Goal: Check status: Check status

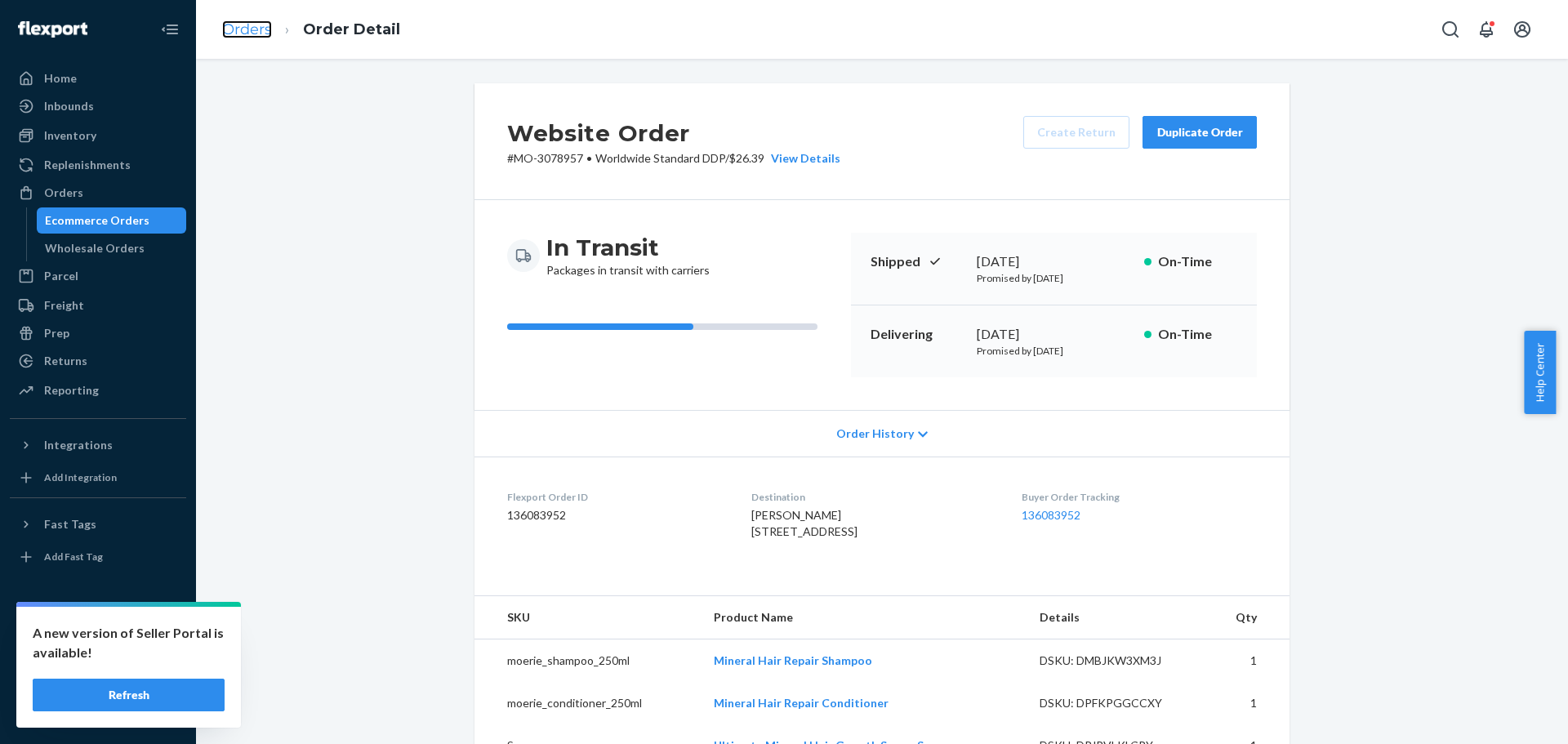
click at [258, 31] on link "Orders" at bounding box center [246, 30] width 50 height 18
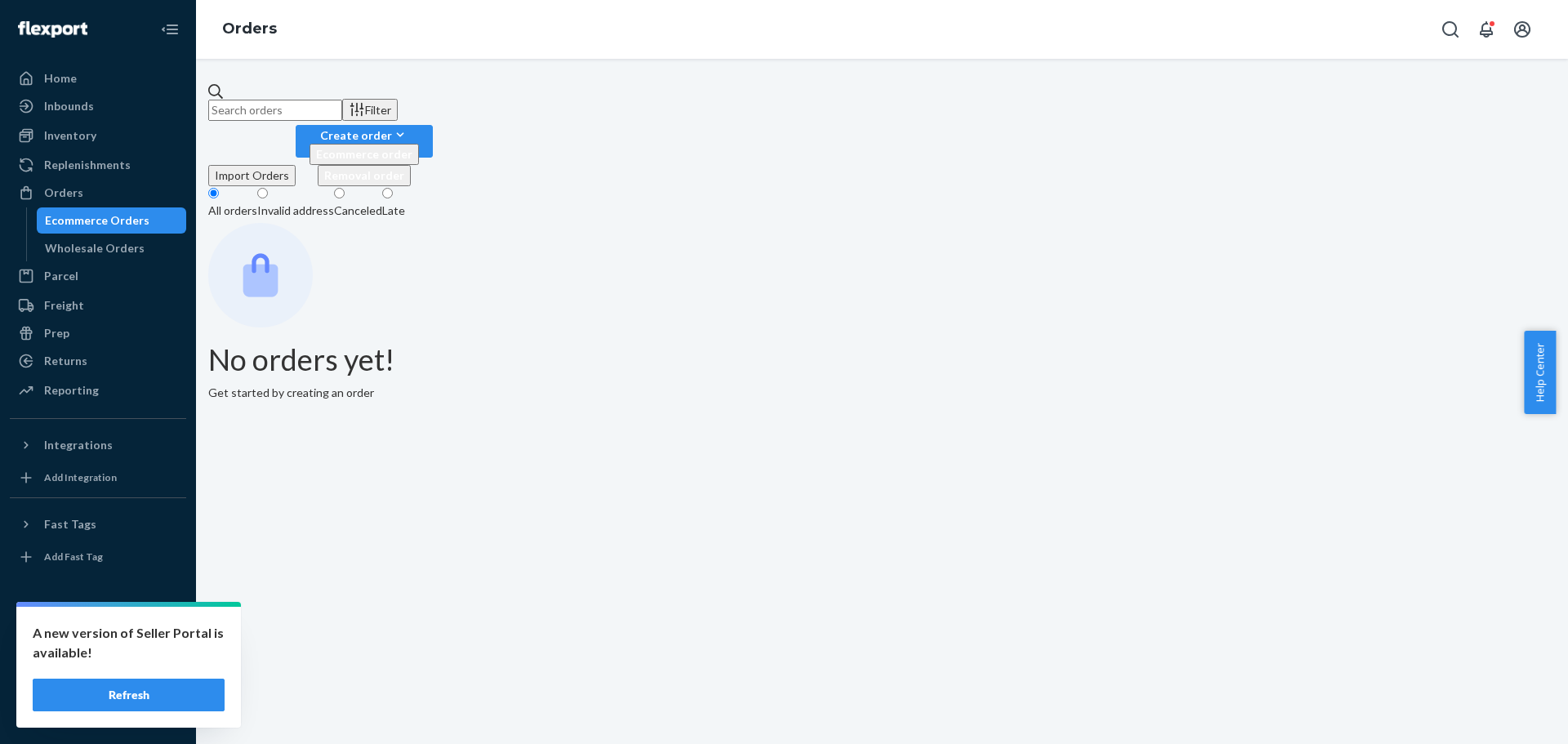
click at [321, 110] on input "text" at bounding box center [275, 111] width 134 height 22
paste input "[PERSON_NAME]"
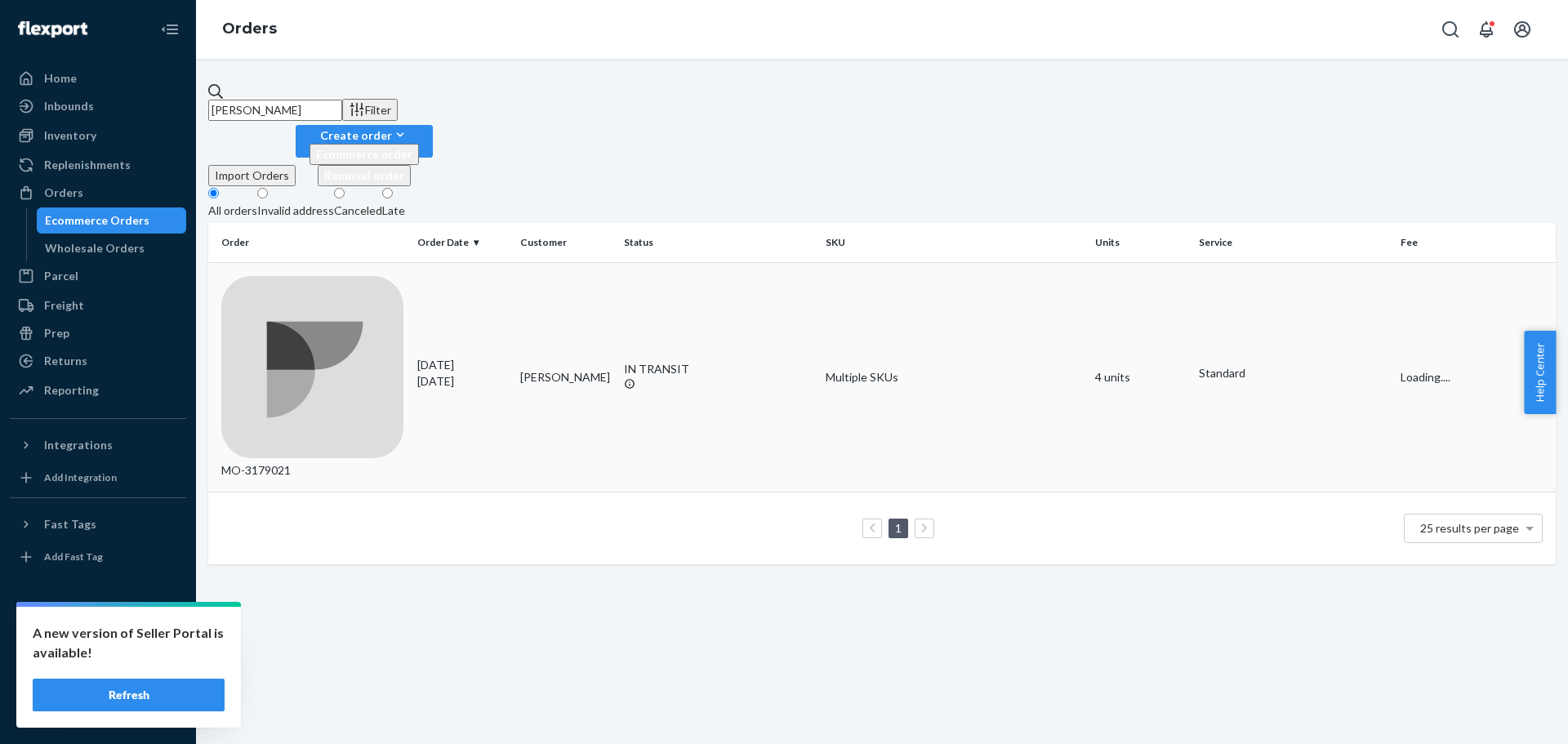
type input "[PERSON_NAME]"
click at [556, 262] on td "[PERSON_NAME]" at bounding box center [565, 377] width 104 height 230
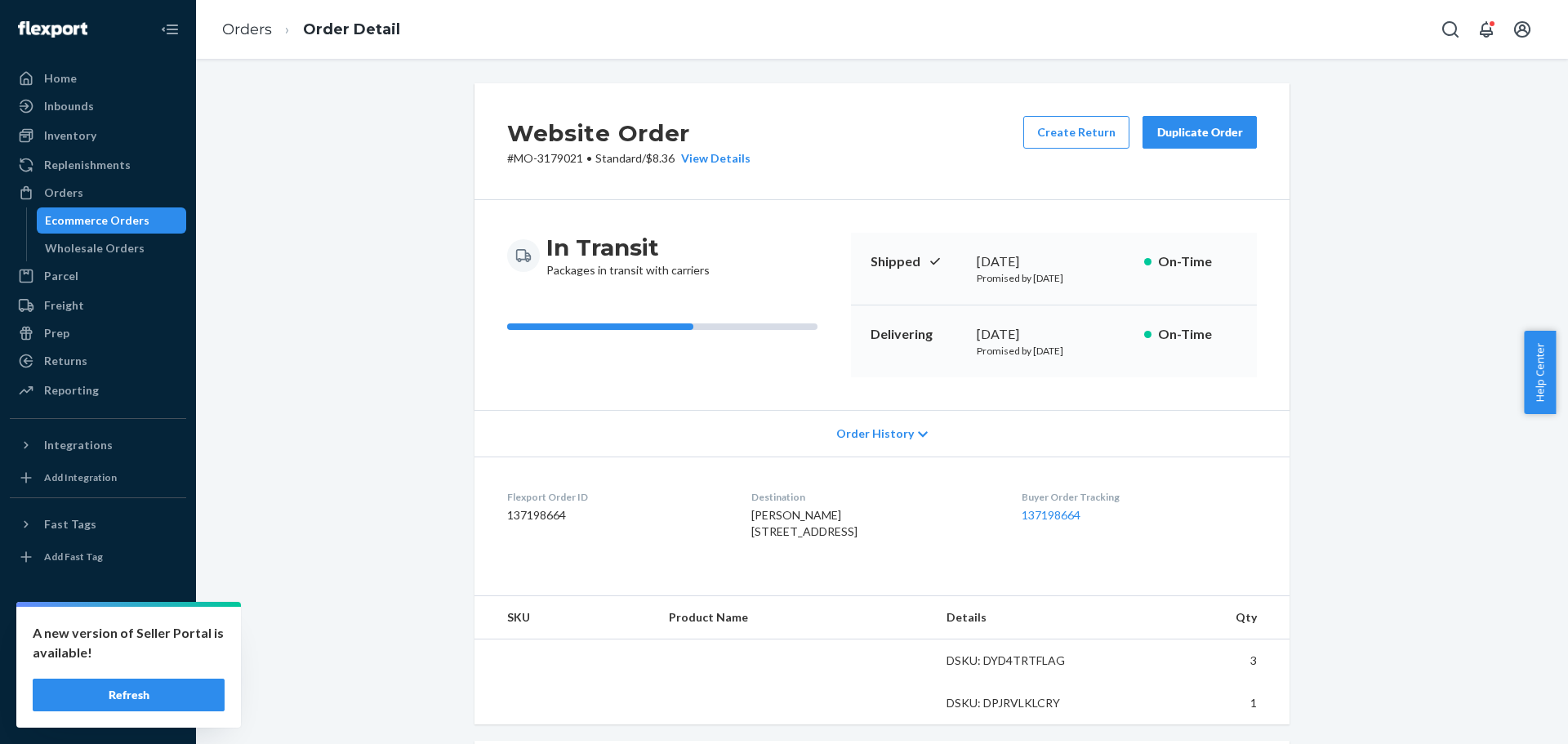
click at [373, 299] on div "Website Order # MO-3179021 • Standard / $8.36 View Details Create Return Duplic…" at bounding box center [882, 625] width 1348 height 1085
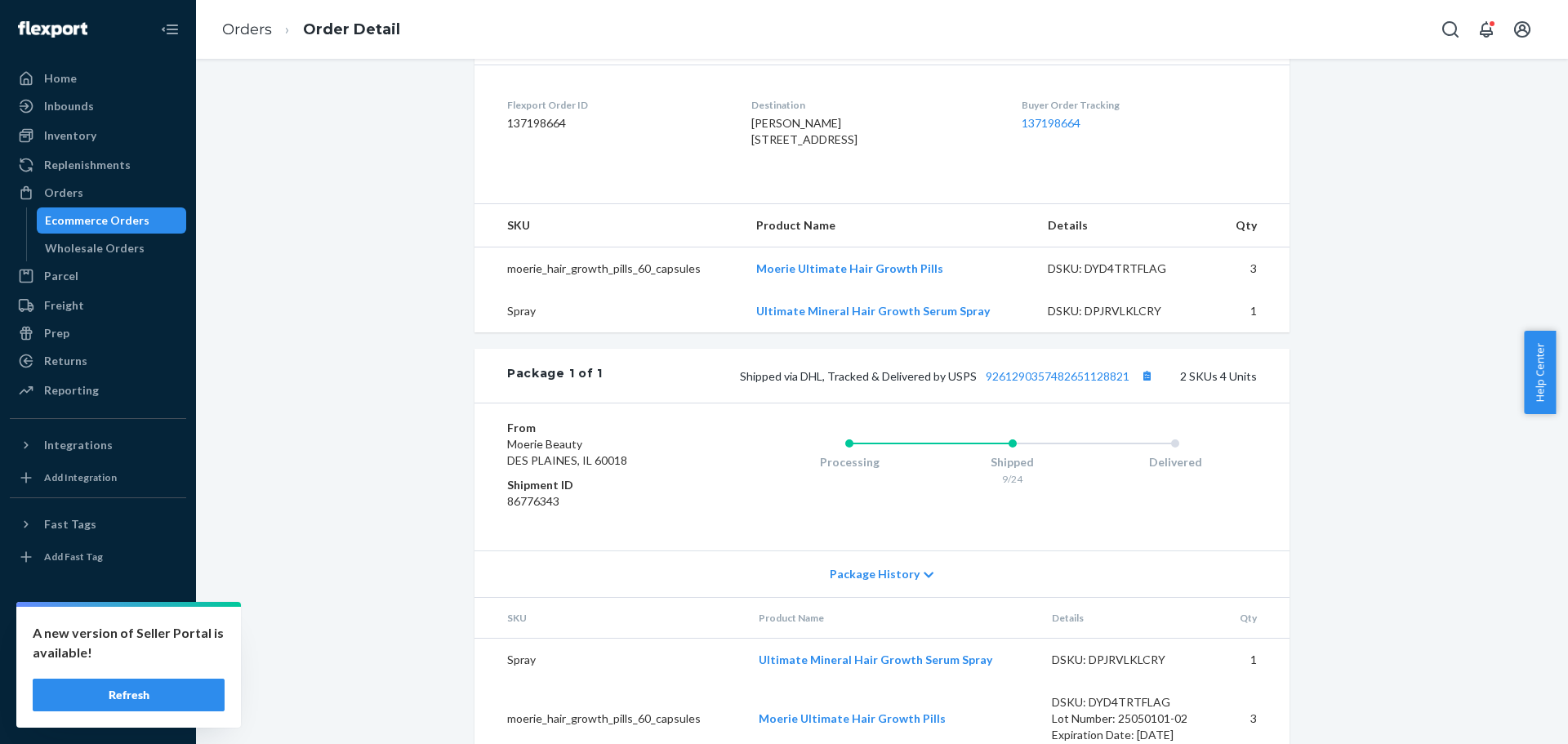
scroll to position [409, 0]
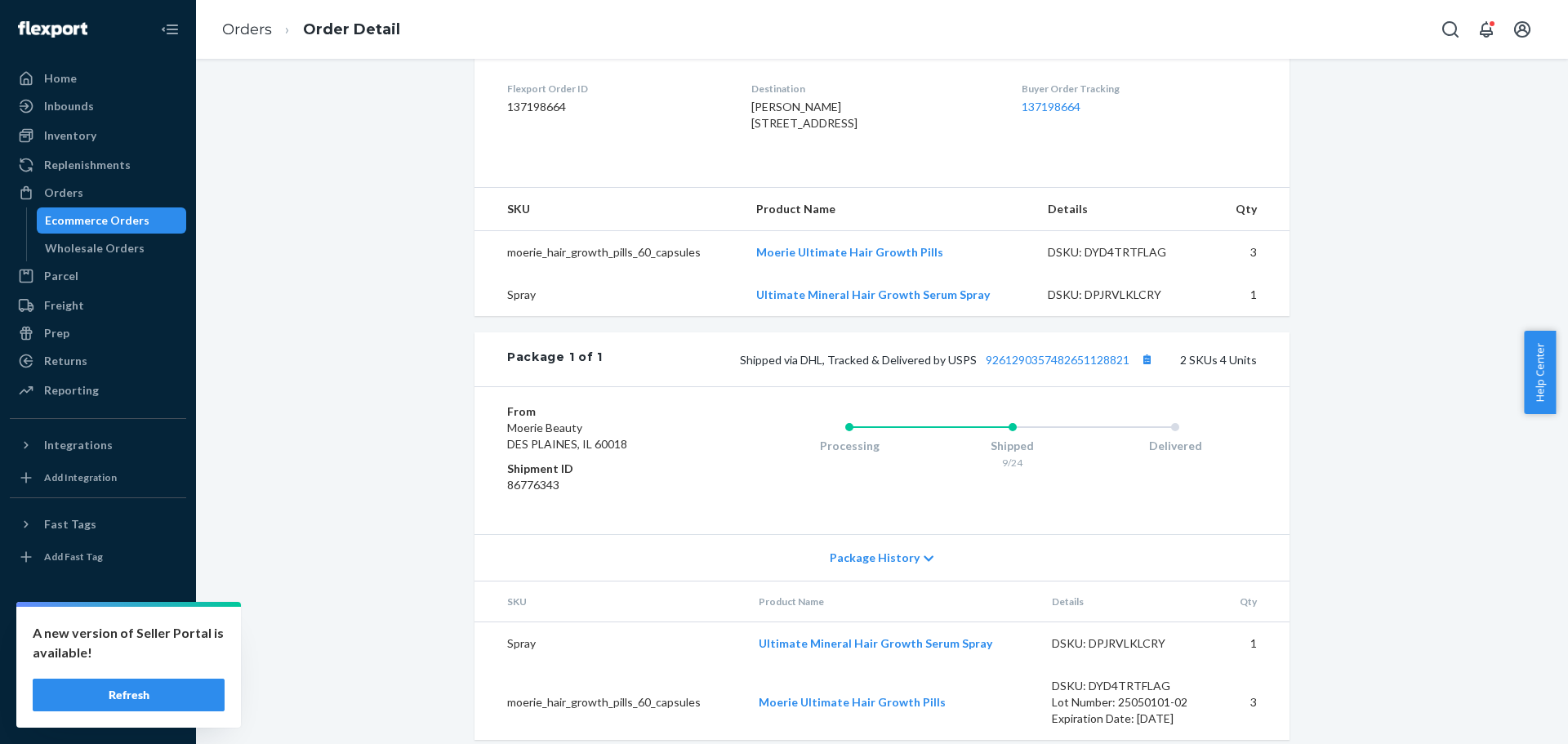
click at [375, 373] on div "Website Order # MO-3179021 • Standard / $8.36 View Details Create Return Duplic…" at bounding box center [882, 217] width 1348 height 1085
click at [375, 271] on div "Website Order # MO-3179021 • Standard / $8.36 View Details Create Return Duplic…" at bounding box center [882, 217] width 1348 height 1085
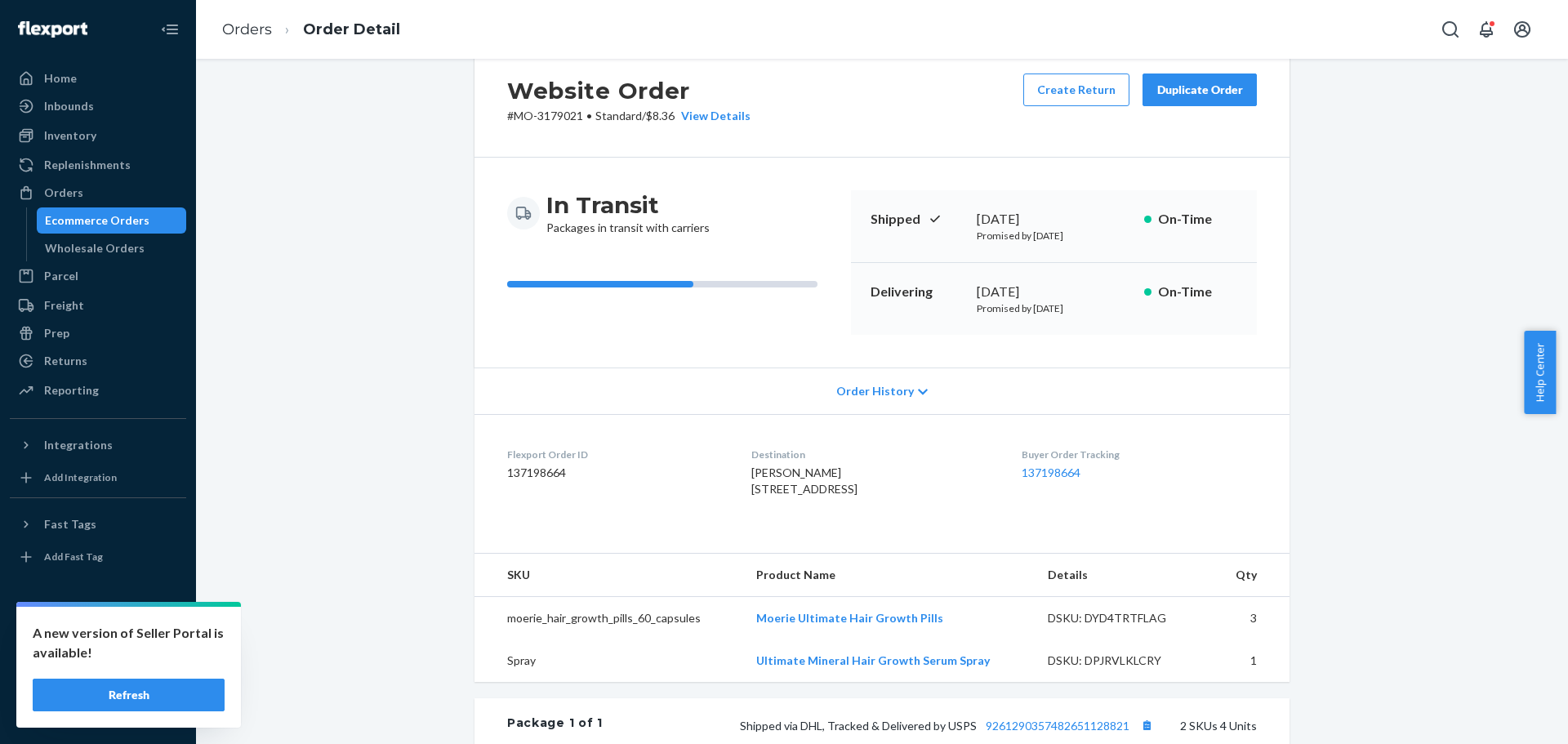
scroll to position [0, 0]
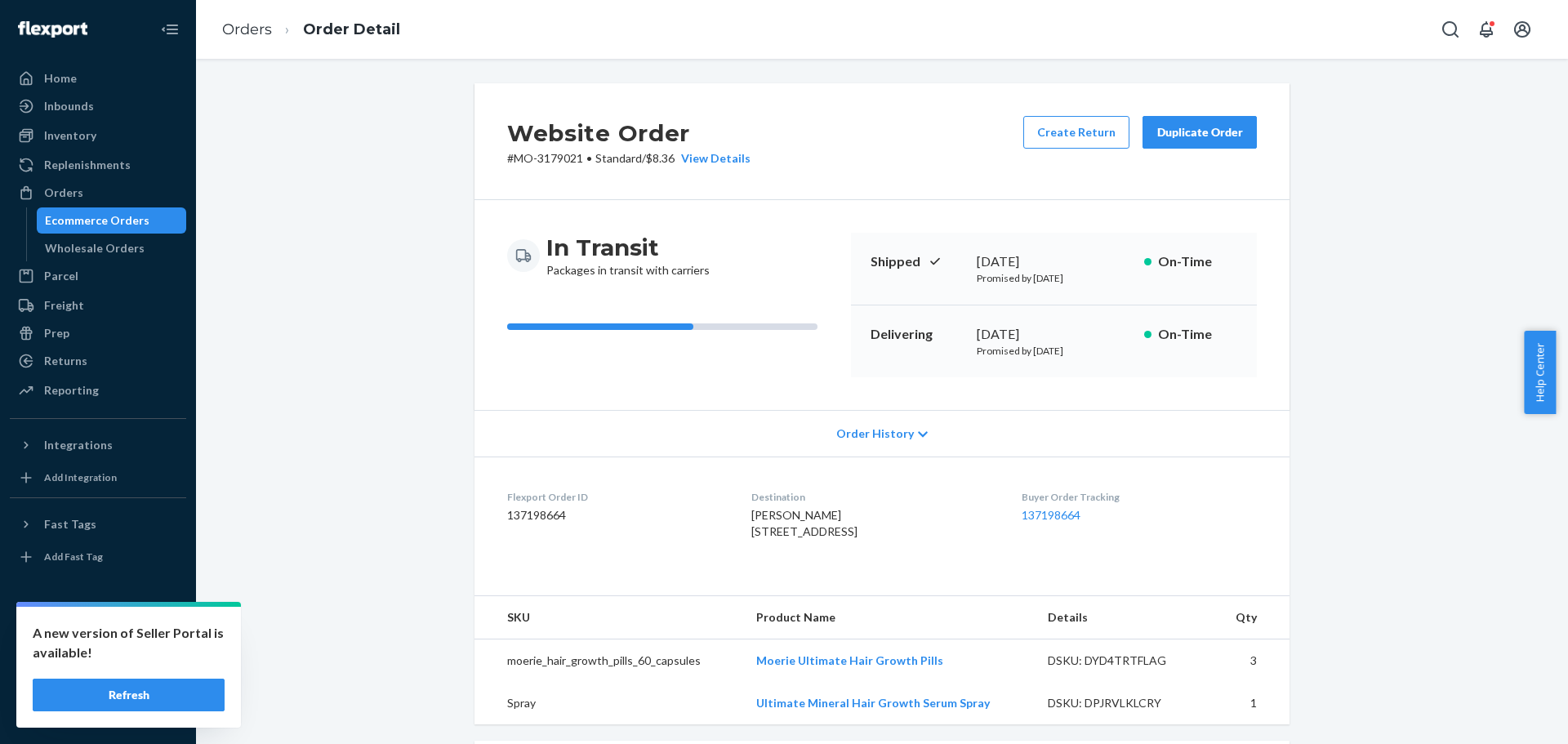
click at [399, 308] on div "Website Order # MO-3179021 • Standard / $8.36 View Details Create Return Duplic…" at bounding box center [882, 625] width 1348 height 1085
click at [442, 337] on div "Website Order # MO-3179021 • Standard / $8.36 View Details Create Return Duplic…" at bounding box center [882, 625] width 1348 height 1085
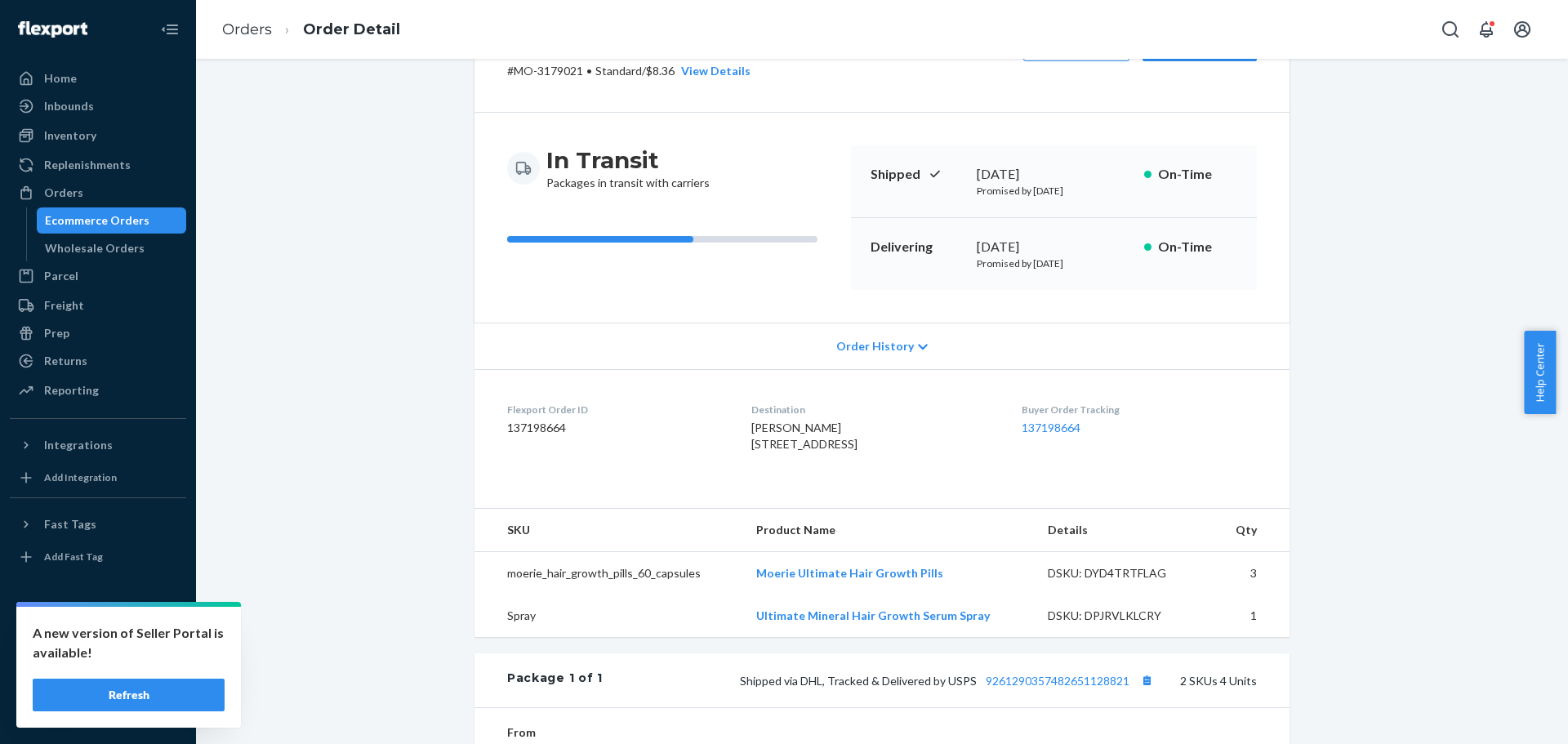
scroll to position [245, 0]
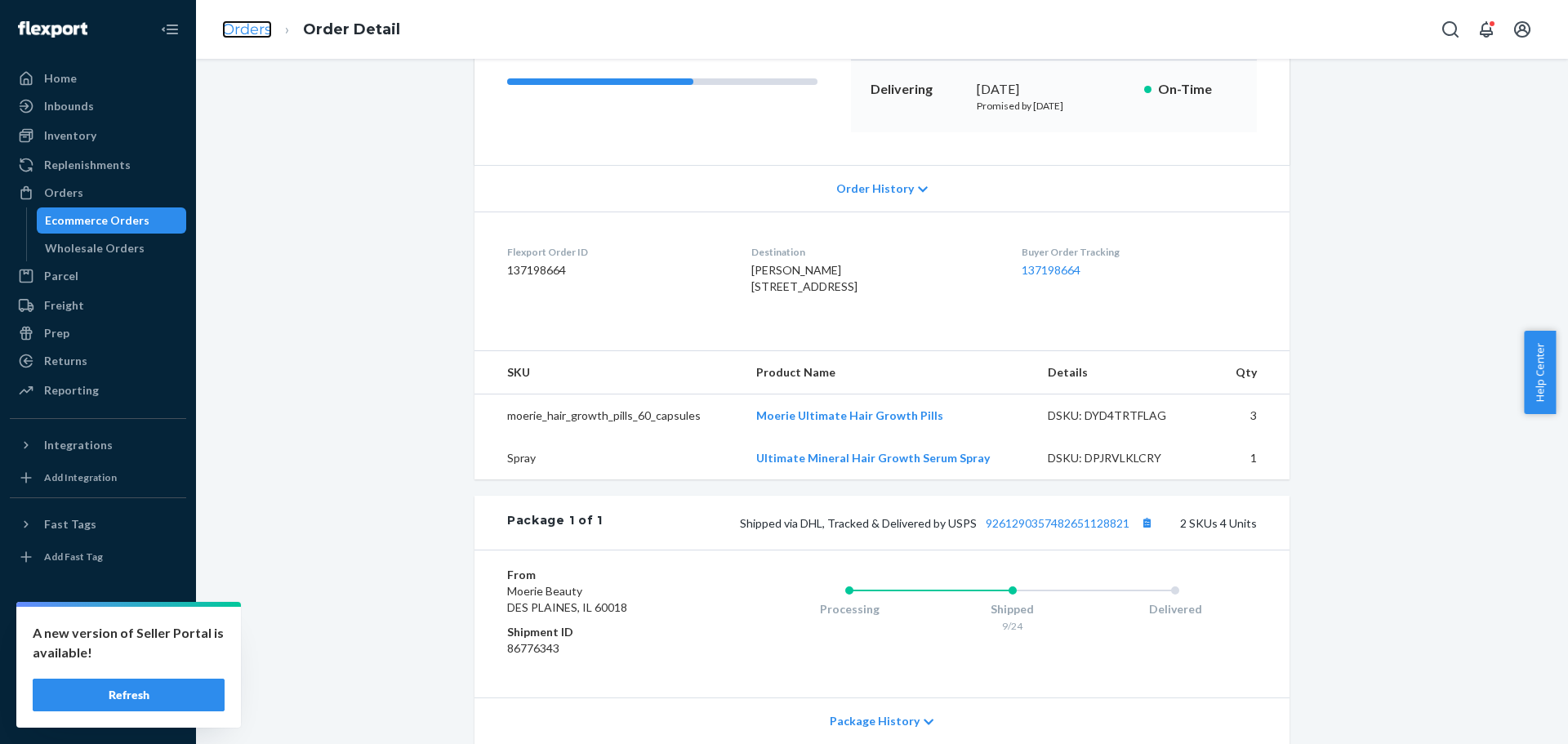
click at [259, 35] on link "Orders" at bounding box center [246, 30] width 50 height 18
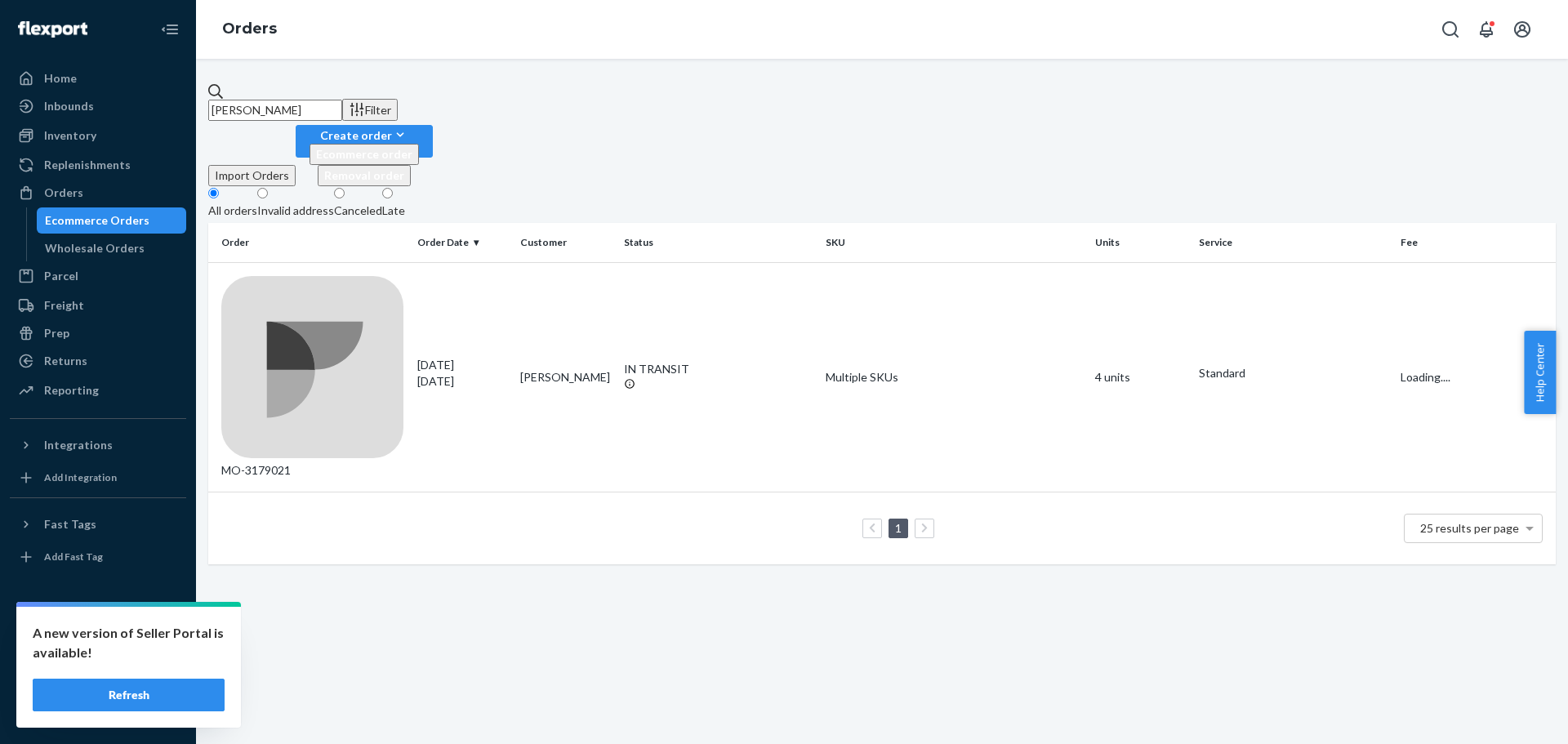
click at [328, 107] on input "[PERSON_NAME]" at bounding box center [275, 111] width 134 height 22
paste input "[PERSON_NAME]"
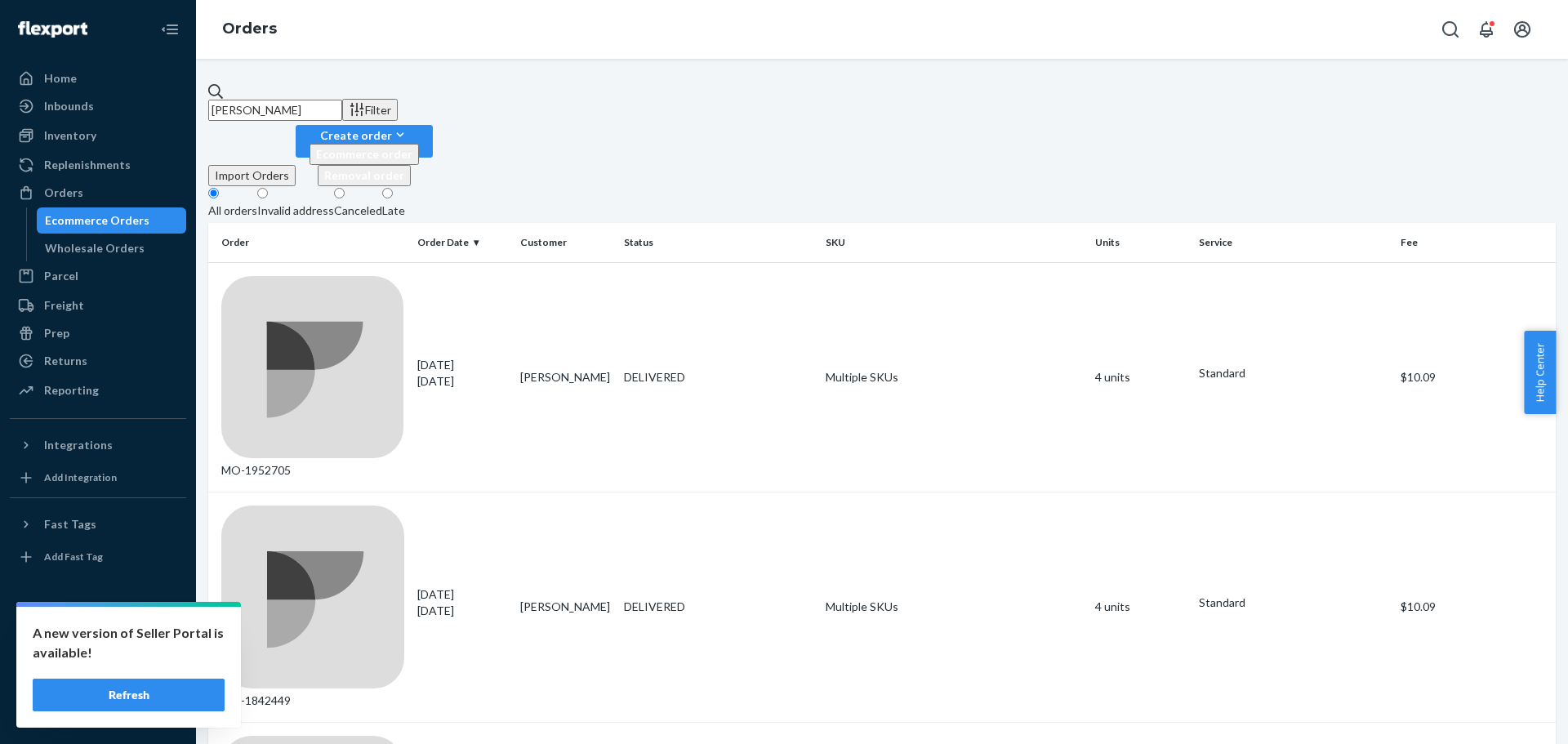
drag, startPoint x: 1321, startPoint y: 155, endPoint x: 1160, endPoint y: 164, distance: 161.3
click at [1321, 187] on fieldset "All orders Invalid address Canceled Late" at bounding box center [882, 205] width 1348 height 37
drag, startPoint x: 1037, startPoint y: 108, endPoint x: 1006, endPoint y: 108, distance: 31.0
click at [1025, 125] on div "Import Orders Create order Ecommerce order Removal order" at bounding box center [882, 156] width 1348 height 61
click at [1279, 187] on fieldset "All orders Invalid address Canceled Late" at bounding box center [882, 205] width 1348 height 37
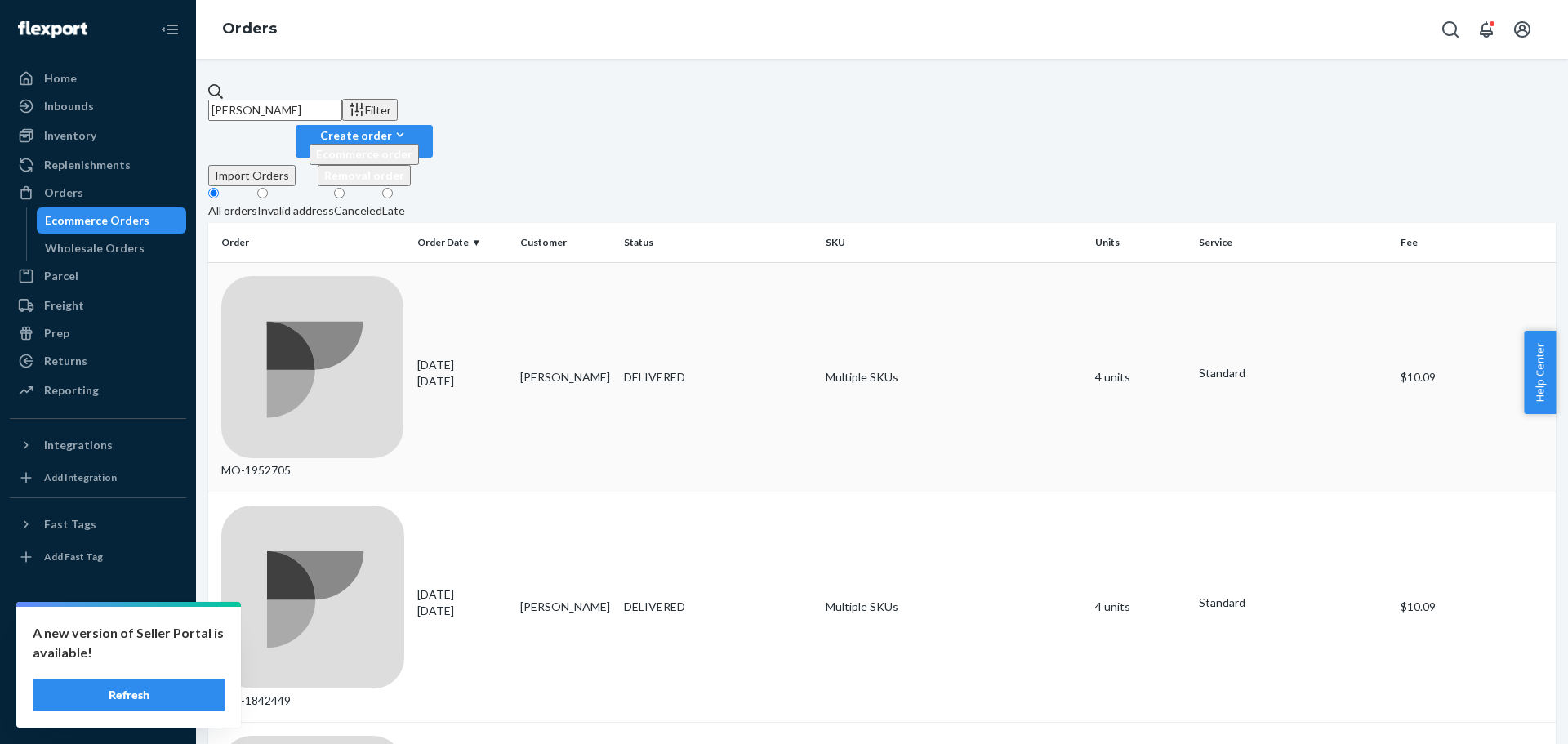
drag, startPoint x: 934, startPoint y: 140, endPoint x: 471, endPoint y: 239, distance: 473.5
click at [934, 187] on fieldset "All orders Invalid address Canceled Late" at bounding box center [882, 205] width 1348 height 37
click at [819, 42] on div "Orders" at bounding box center [882, 29] width 1372 height 59
click at [298, 100] on input "[PERSON_NAME]" at bounding box center [275, 111] width 134 height 22
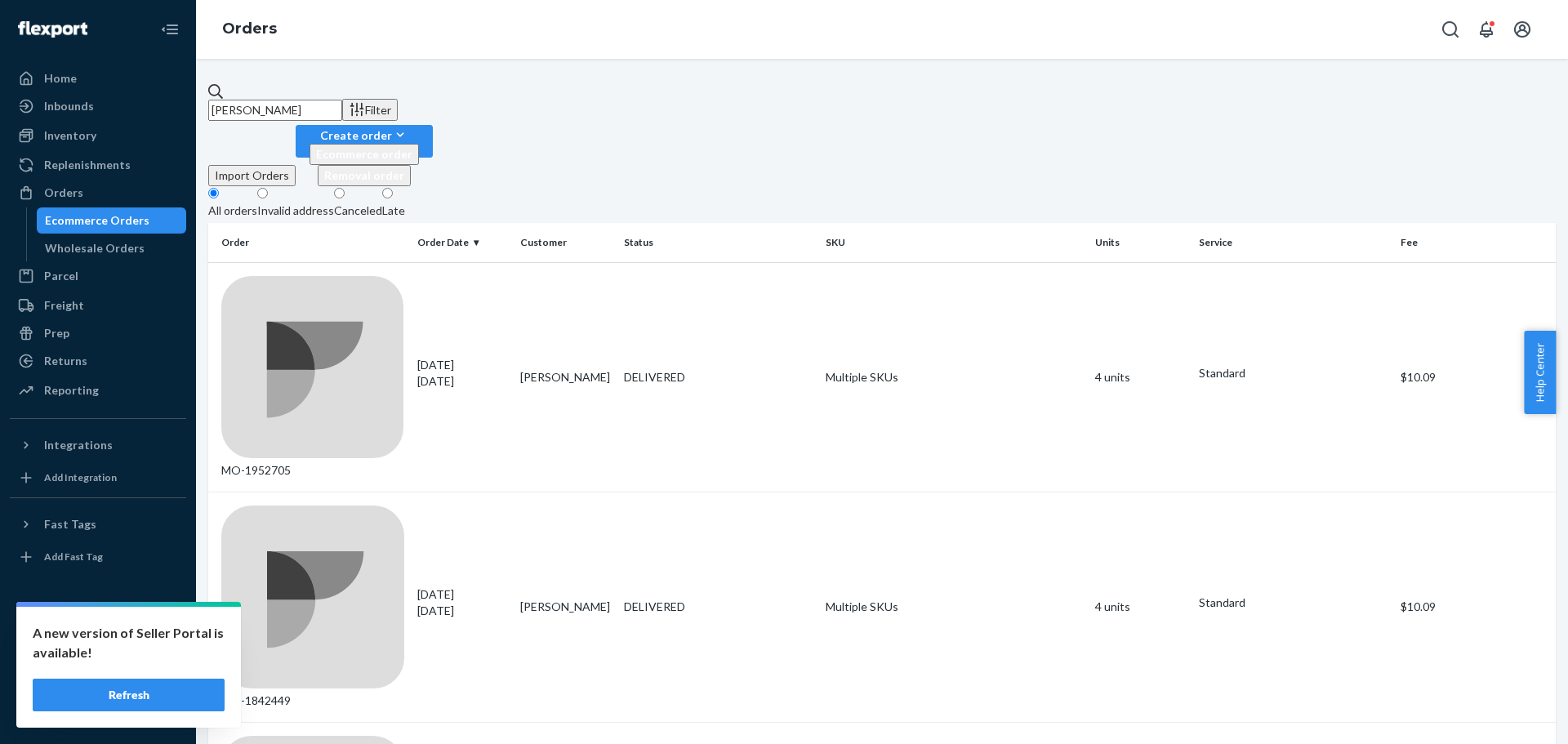
click at [298, 100] on input "[PERSON_NAME]" at bounding box center [275, 111] width 134 height 22
paste input "[PERSON_NAME]"
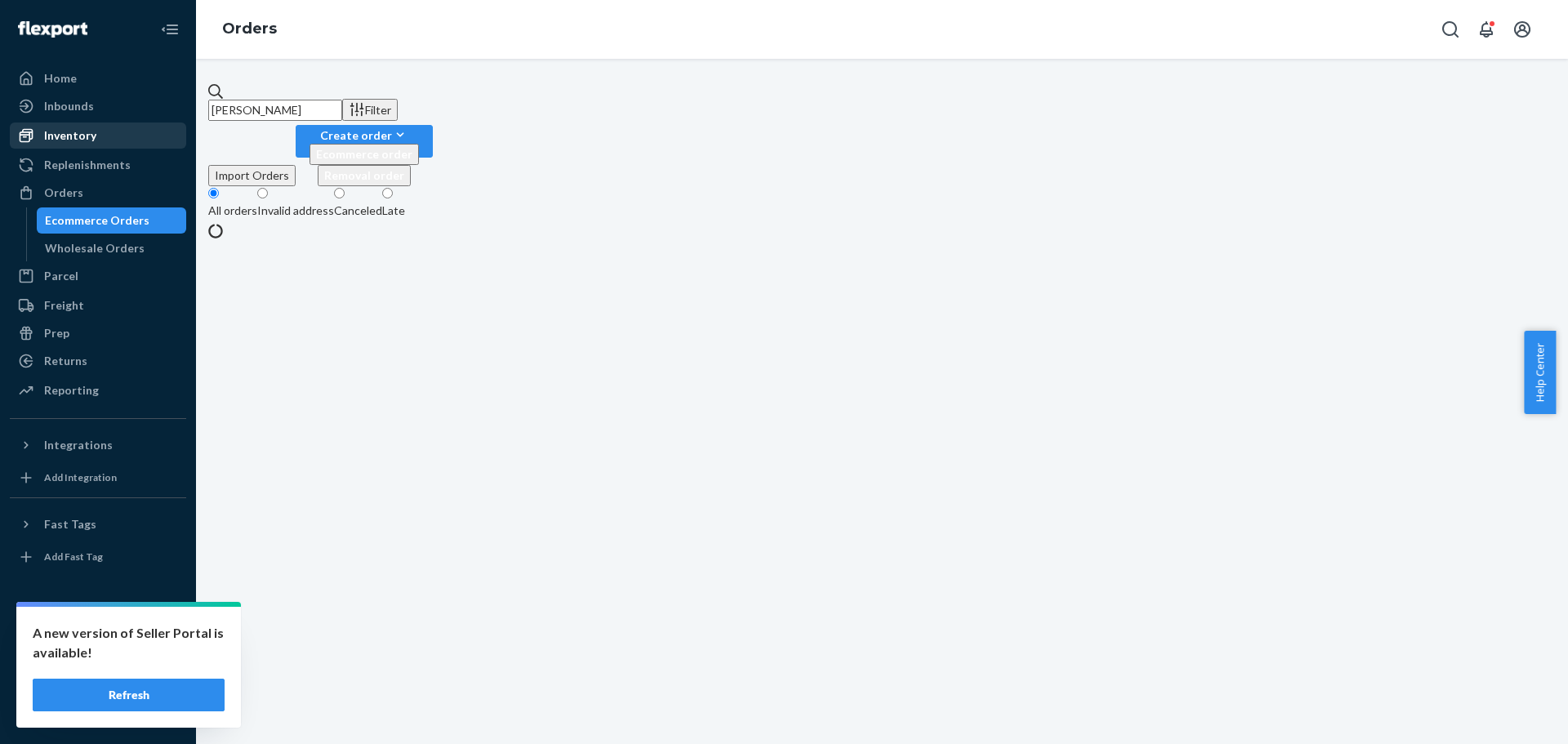
type input "[PERSON_NAME]"
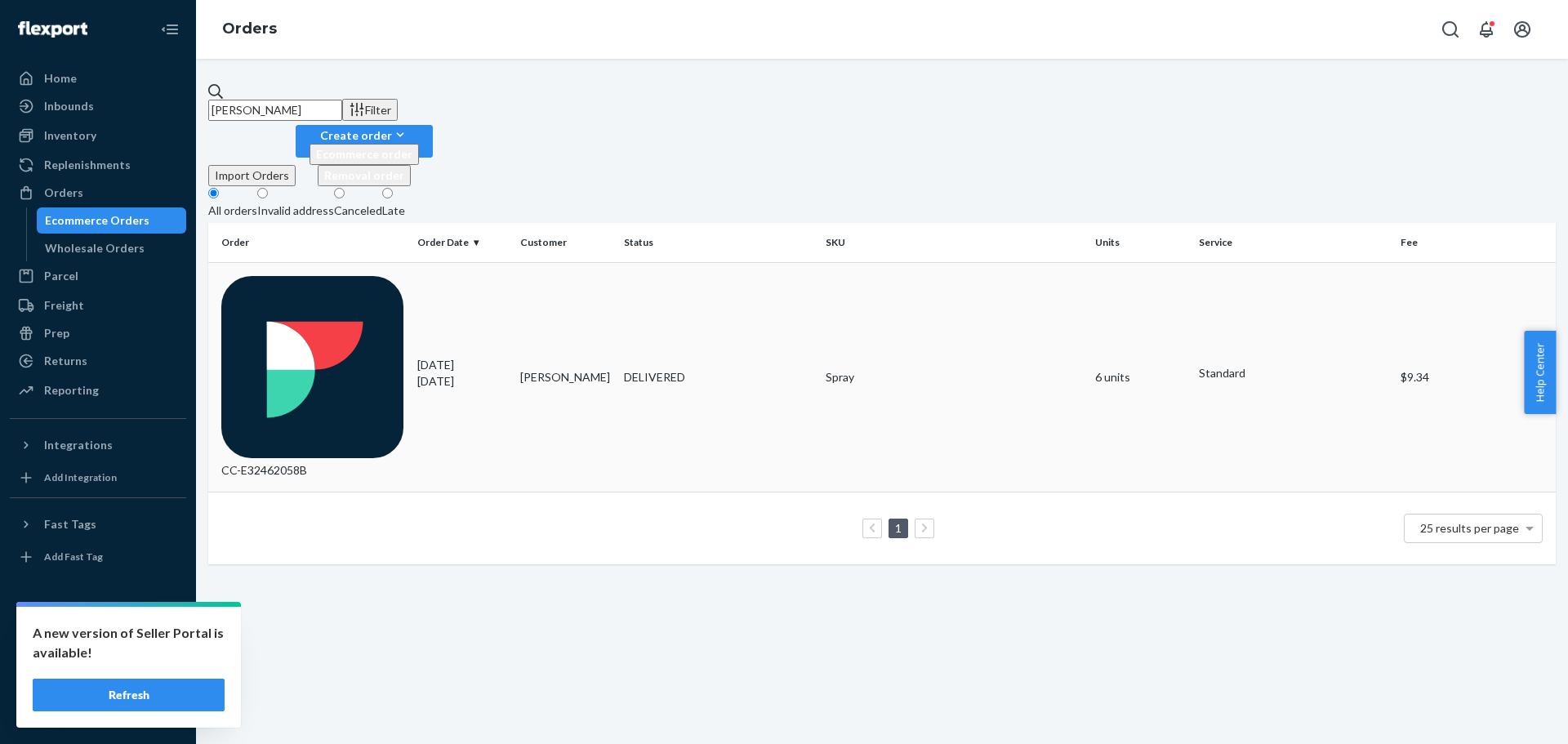
click at [514, 262] on td "[DATE] [DATE]" at bounding box center [463, 377] width 104 height 230
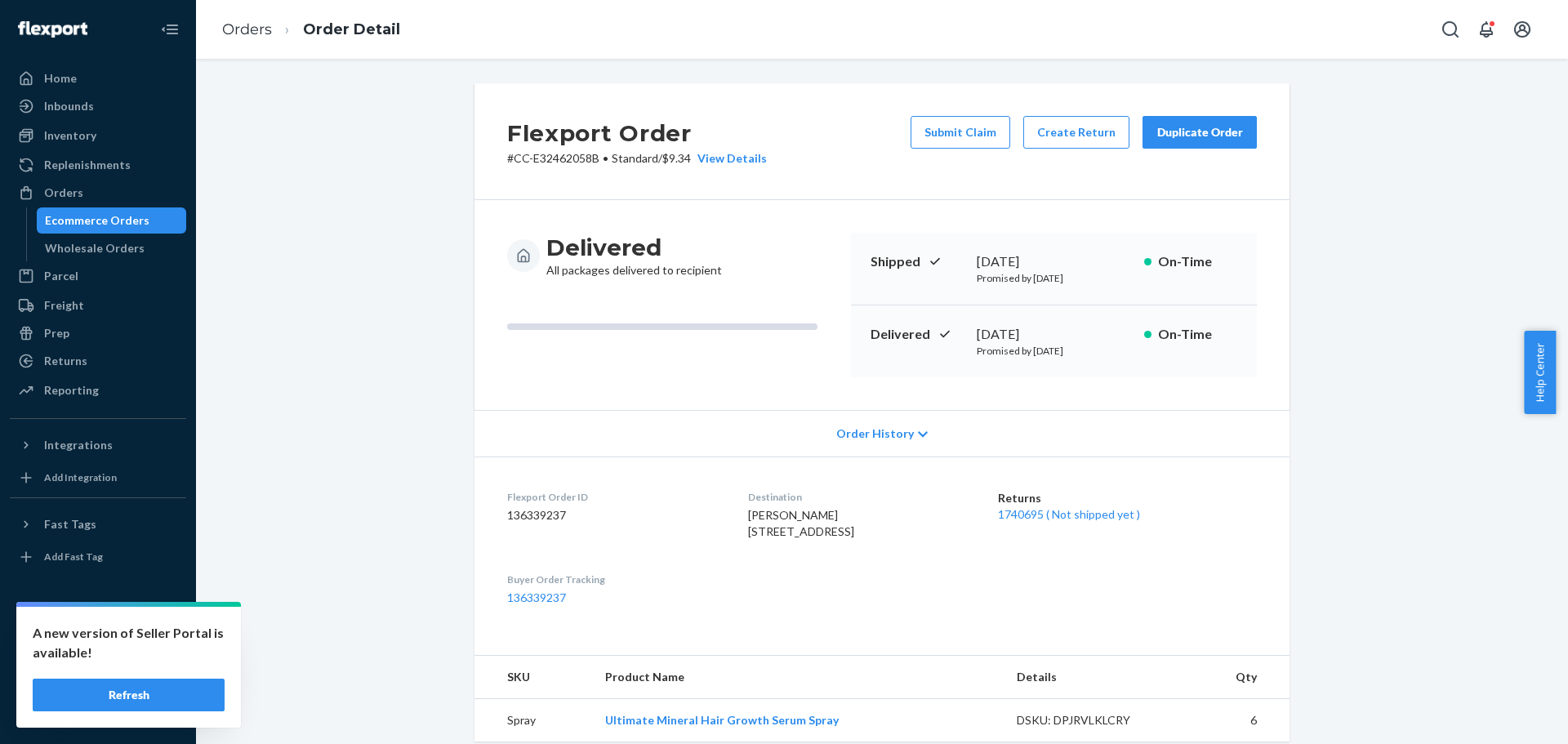
click at [386, 385] on div "Flexport Order # CC-E32462058B • Standard / $9.34 View Details Submit Claim Cre…" at bounding box center [882, 604] width 1348 height 1043
click at [247, 339] on div "Flexport Order # CC-E32462058B • Standard / $9.34 View Details Submit Claim Cre…" at bounding box center [882, 604] width 1348 height 1043
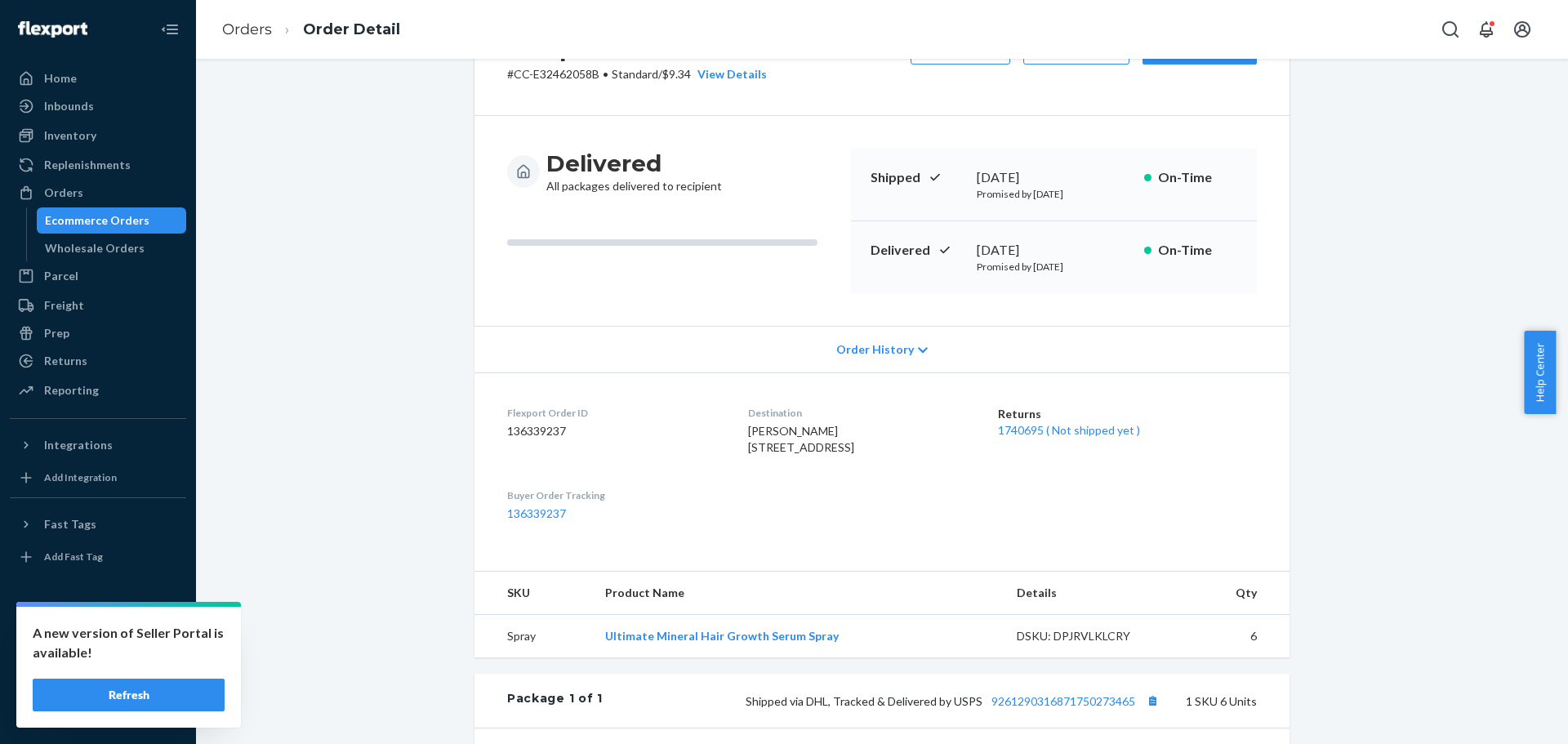
scroll to position [163, 0]
